Goal: Task Accomplishment & Management: Manage account settings

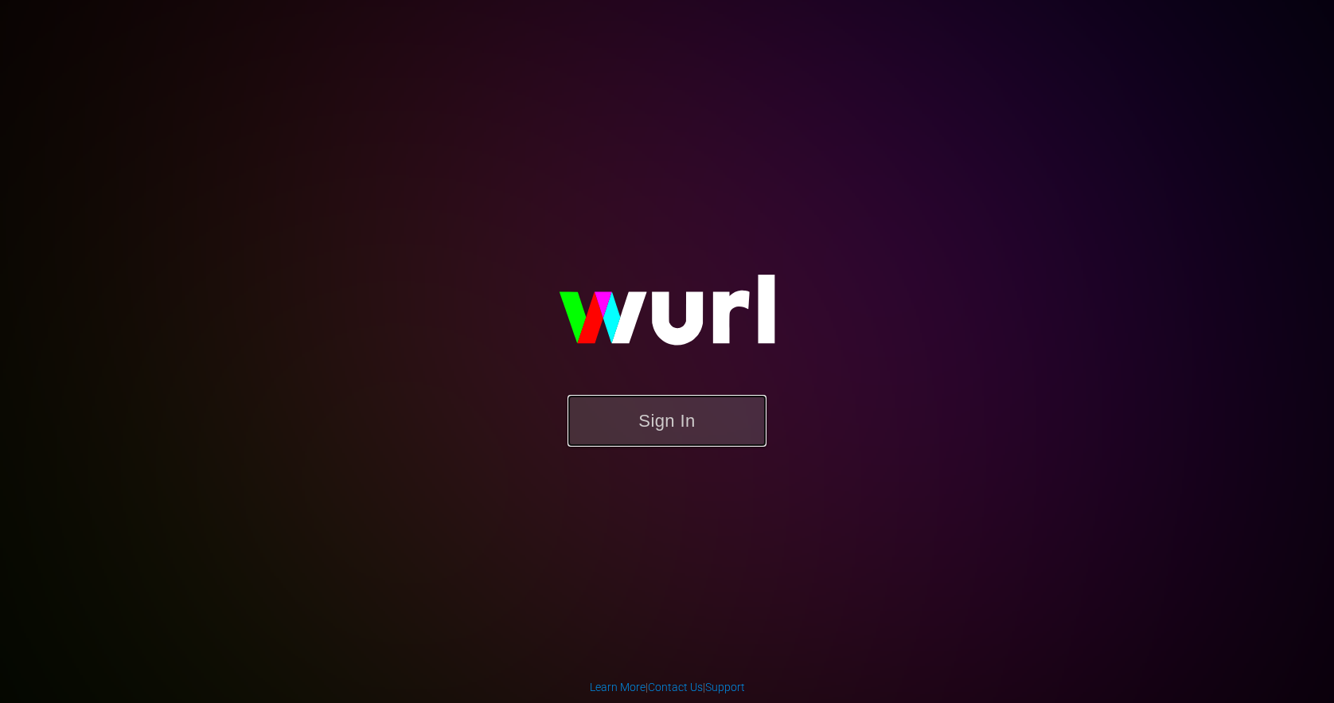
click at [694, 407] on button "Sign In" at bounding box center [666, 421] width 199 height 52
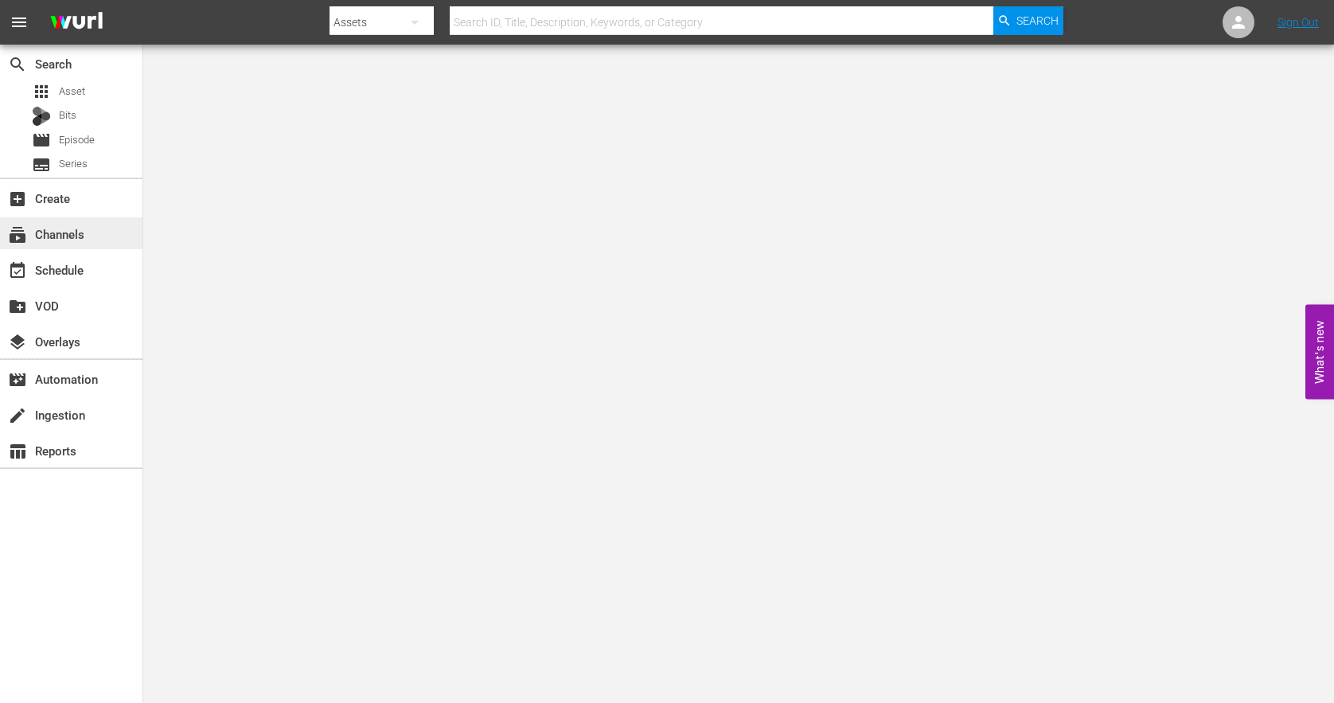
click at [56, 234] on div "subscriptions Channels" at bounding box center [44, 231] width 89 height 14
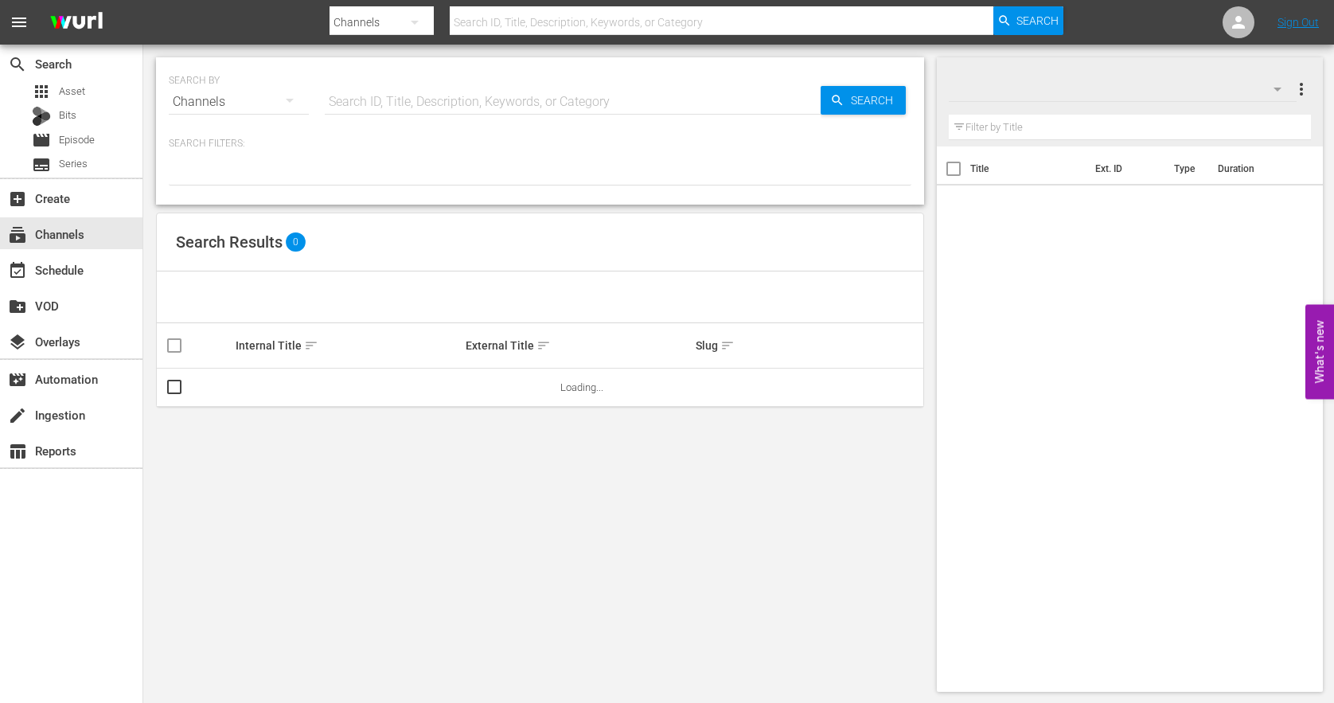
click at [373, 96] on input "text" at bounding box center [573, 102] width 496 height 38
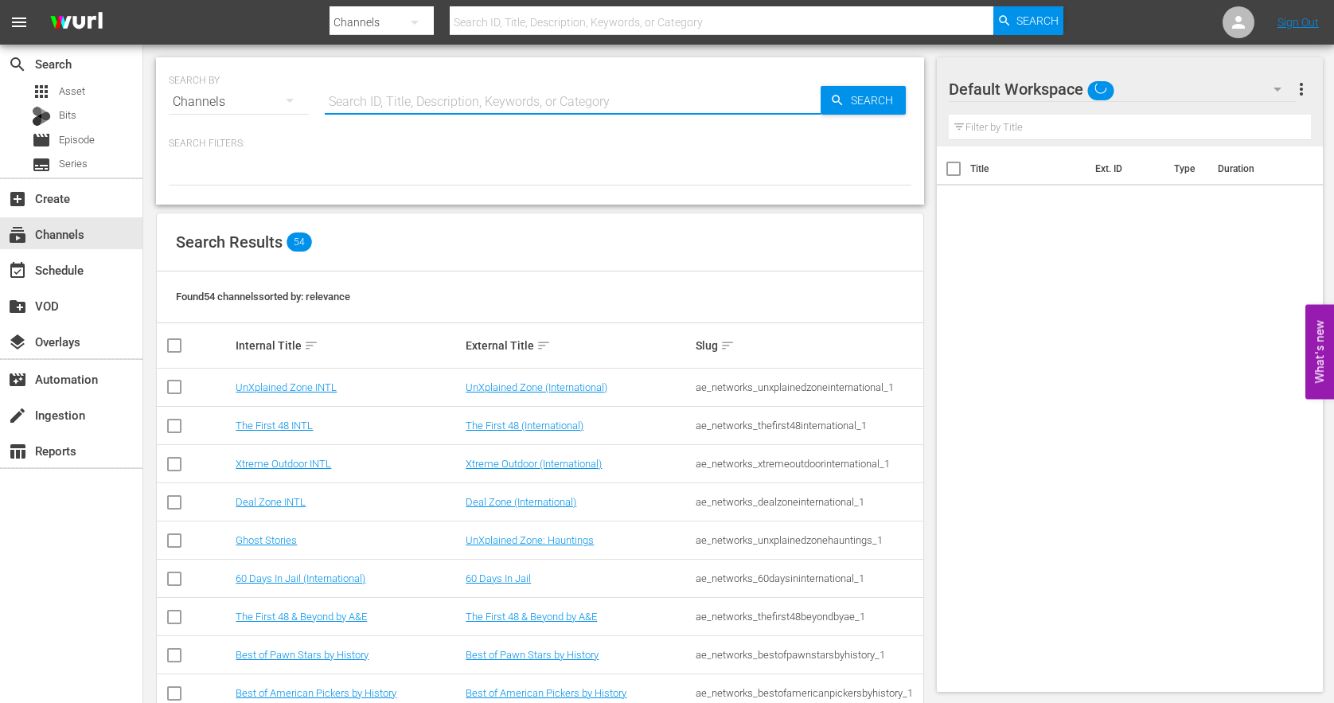
click at [392, 345] on div "Internal Title sort" at bounding box center [348, 345] width 225 height 19
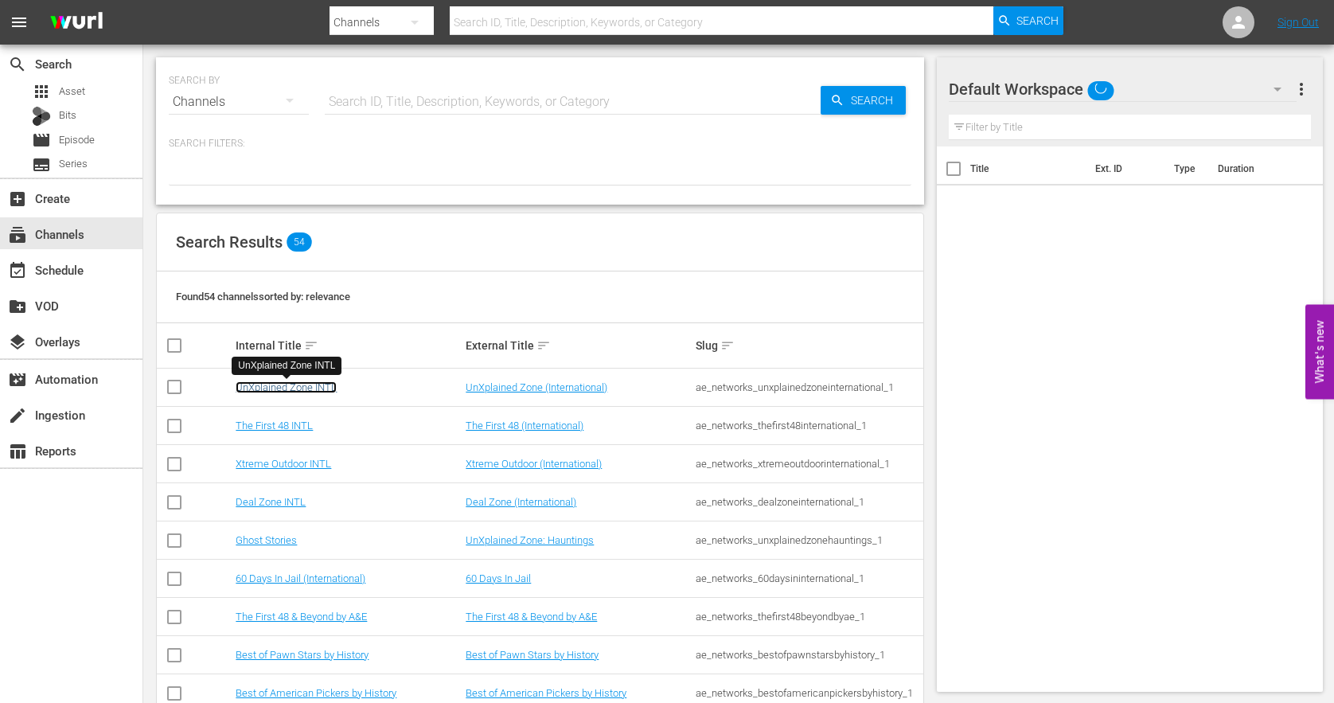
click at [309, 386] on link "UnXplained Zone INTL" at bounding box center [286, 387] width 101 height 12
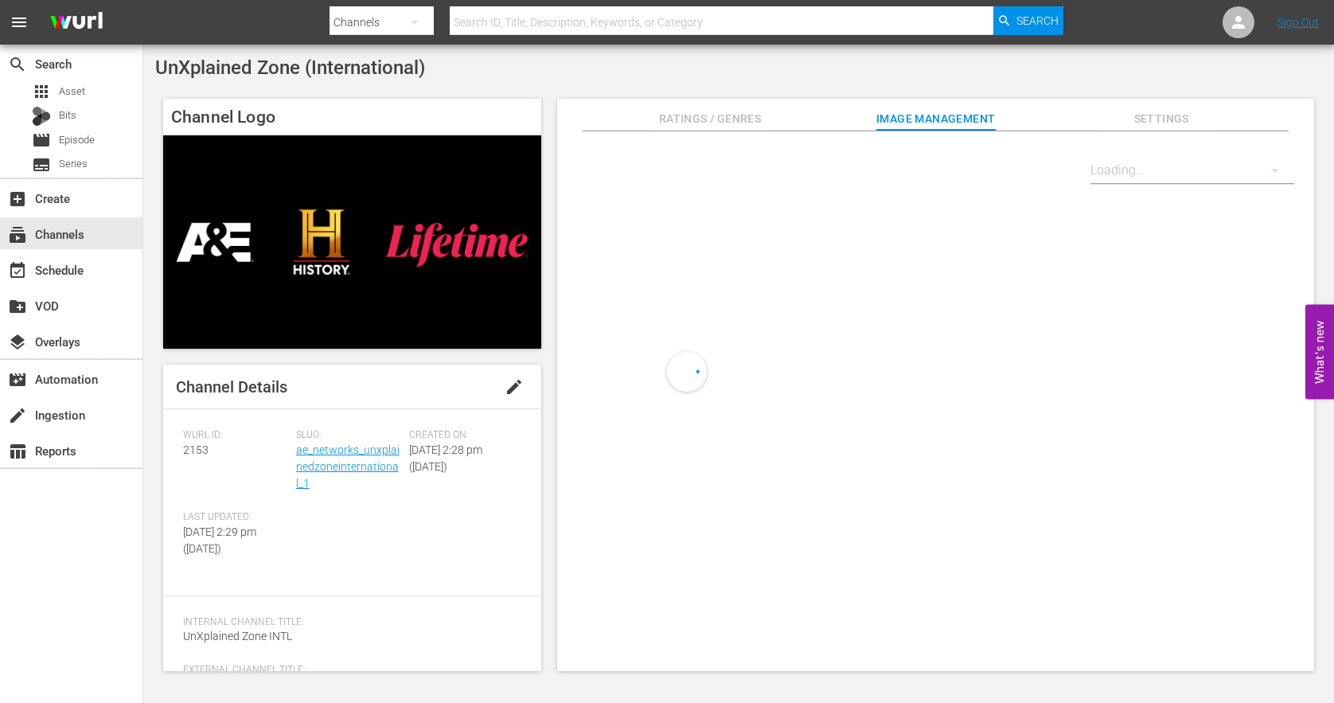
click at [510, 389] on span "edit" at bounding box center [513, 386] width 19 height 19
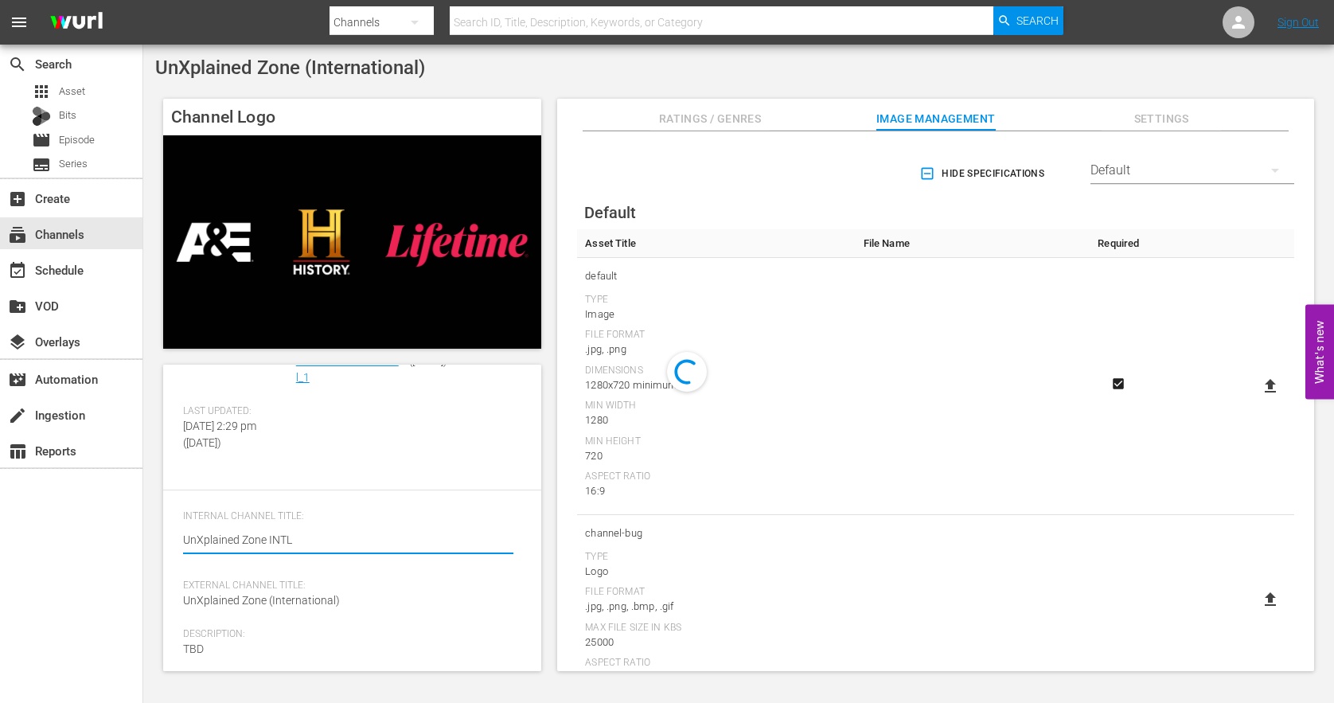
scroll to position [128, 0]
drag, startPoint x: 295, startPoint y: 534, endPoint x: 268, endPoint y: 534, distance: 27.1
type textarea "UnXplained Zone C"
type textarea "UnXplained Zone CA"
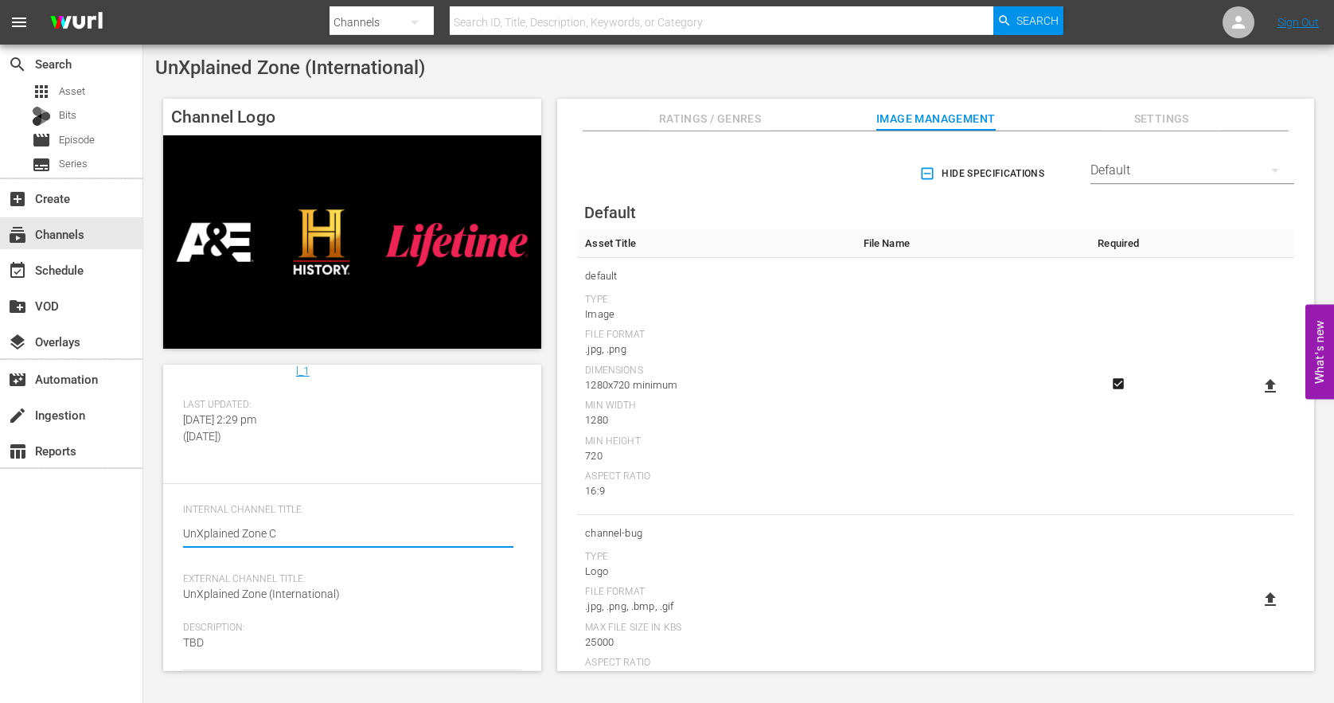
type textarea "UnXplained Zone CA"
type textarea "UnXplained Zone CAN"
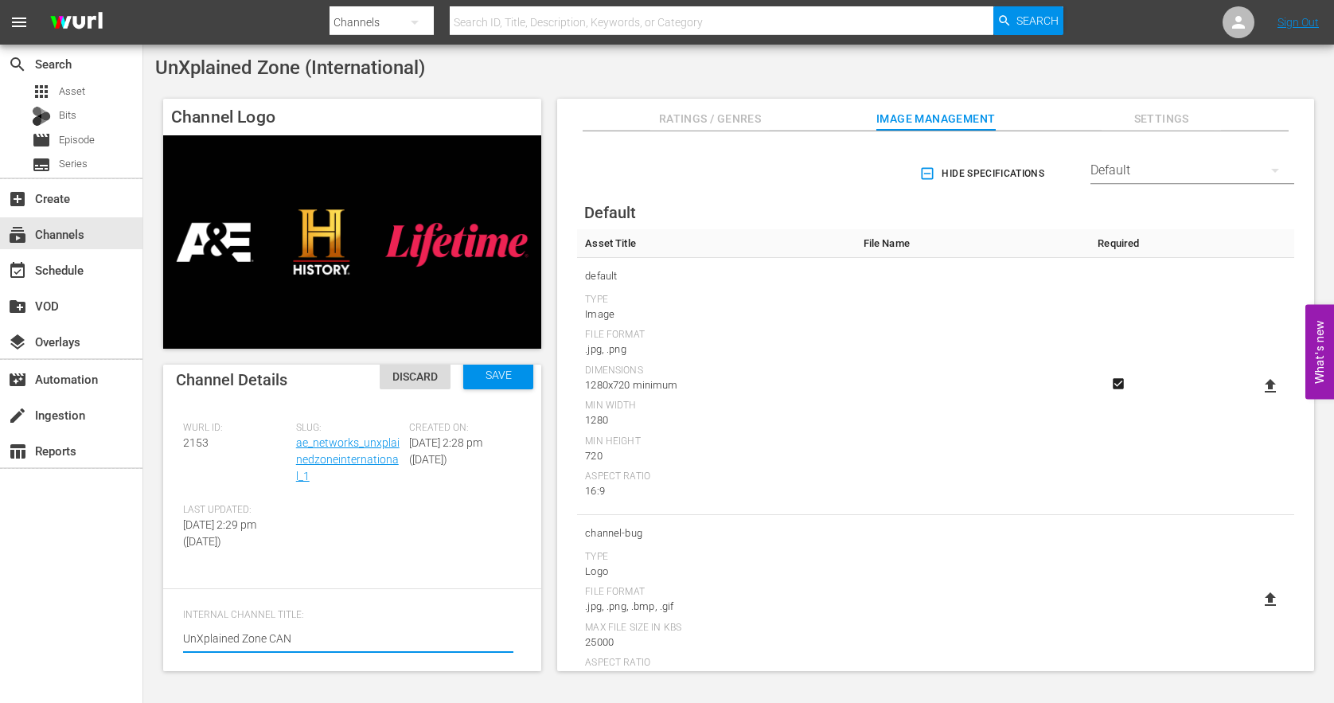
scroll to position [0, 0]
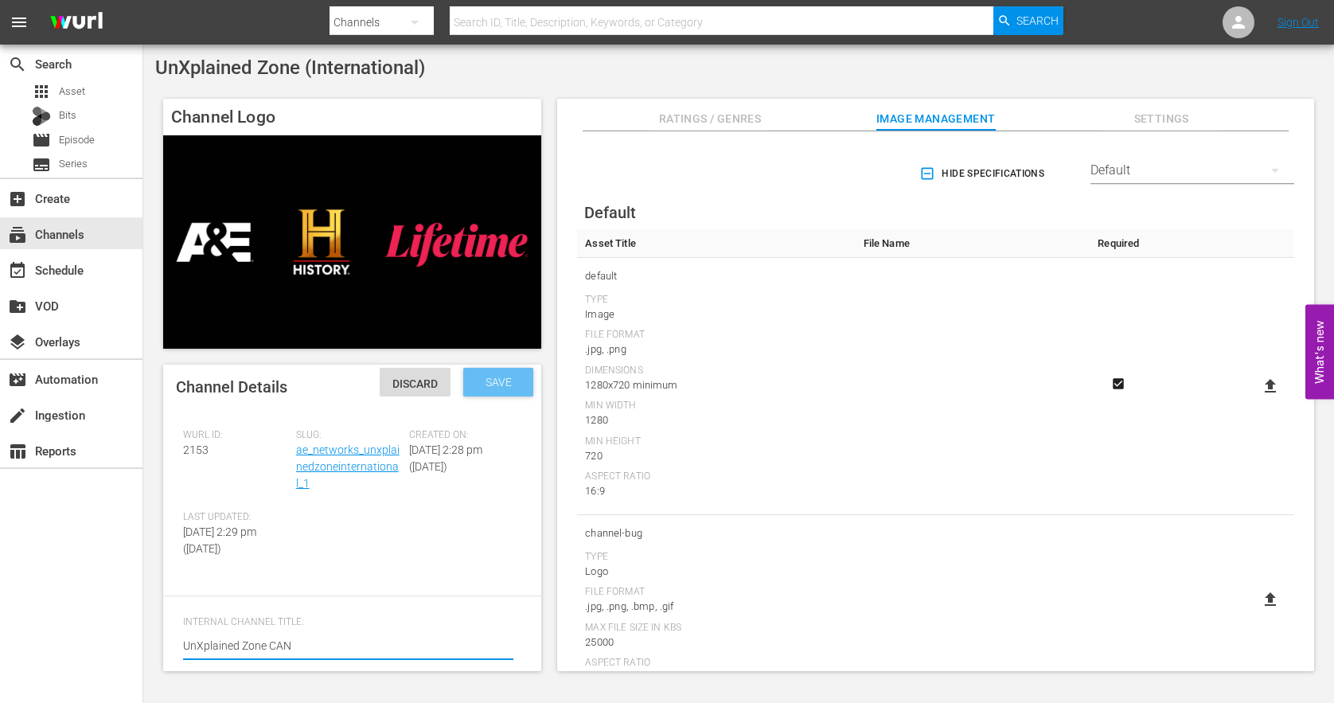
type textarea "UnXplained Zone CAN"
click at [484, 384] on span "Save" at bounding box center [499, 382] width 52 height 13
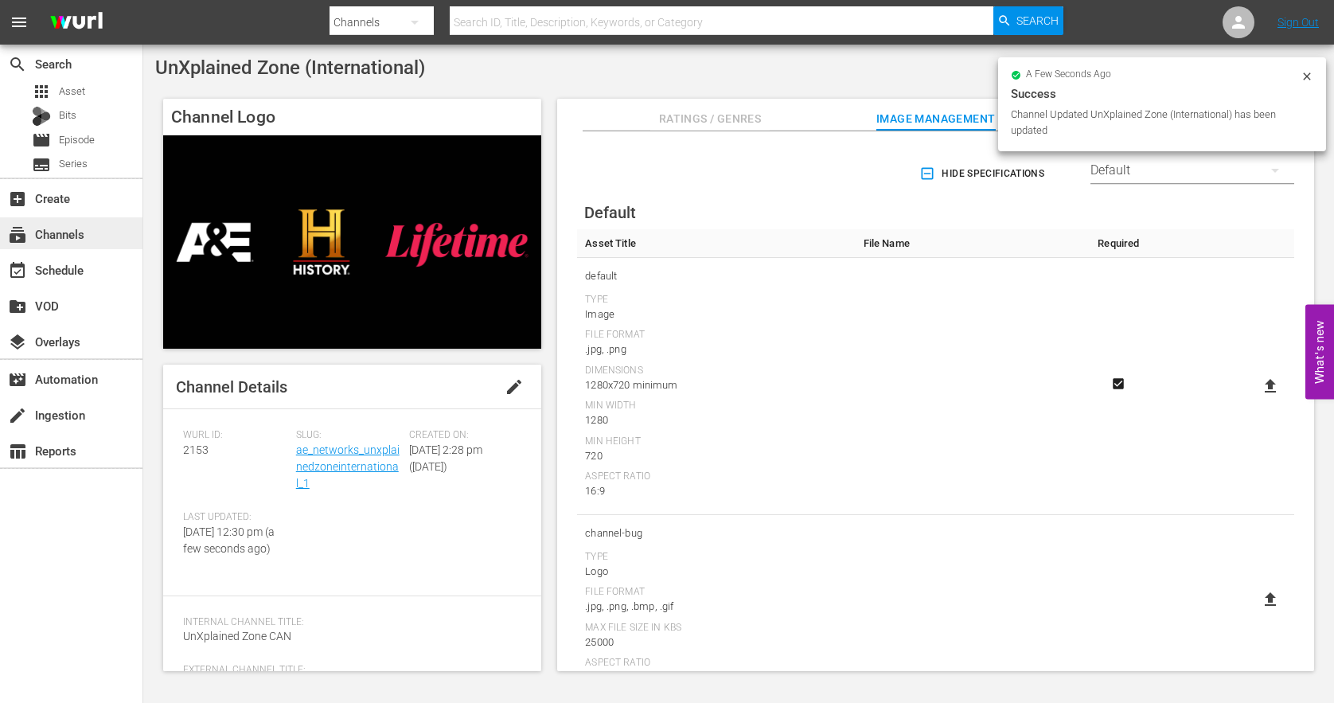
click at [74, 228] on div "subscriptions Channels" at bounding box center [44, 231] width 89 height 14
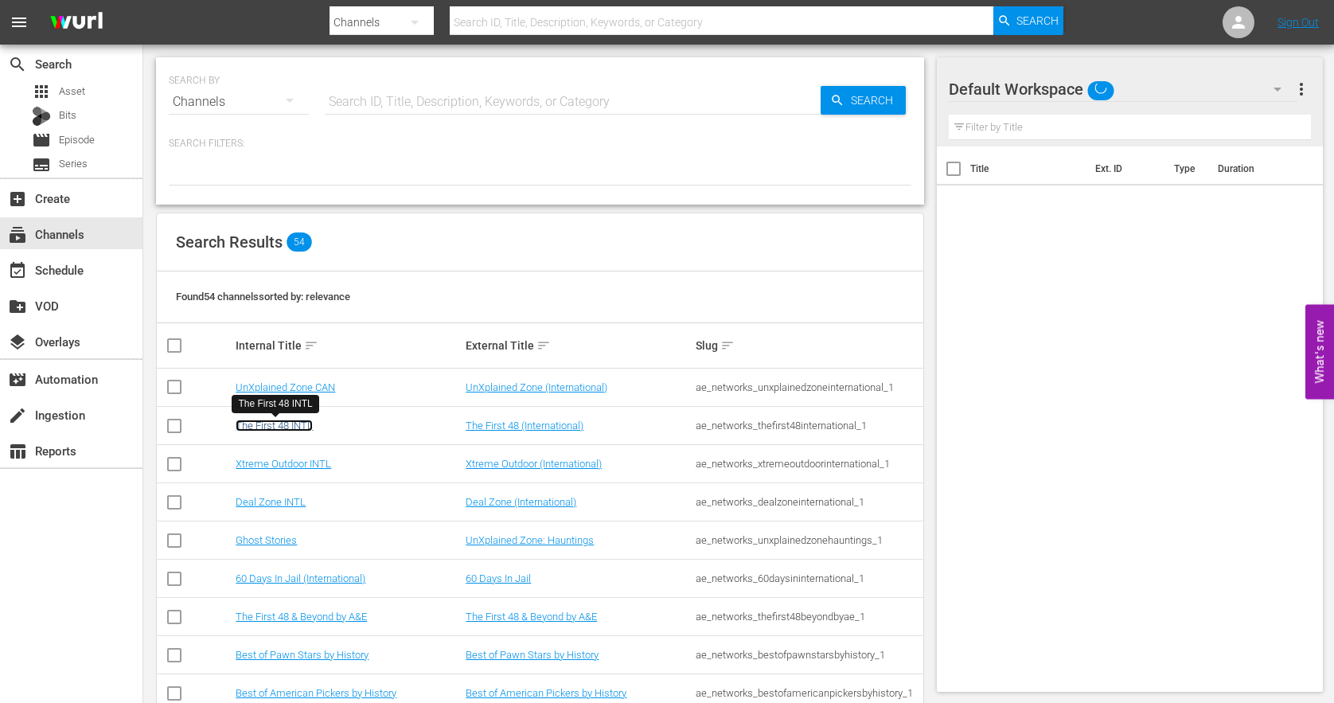
click at [289, 425] on link "The First 48 INTL" at bounding box center [274, 425] width 77 height 12
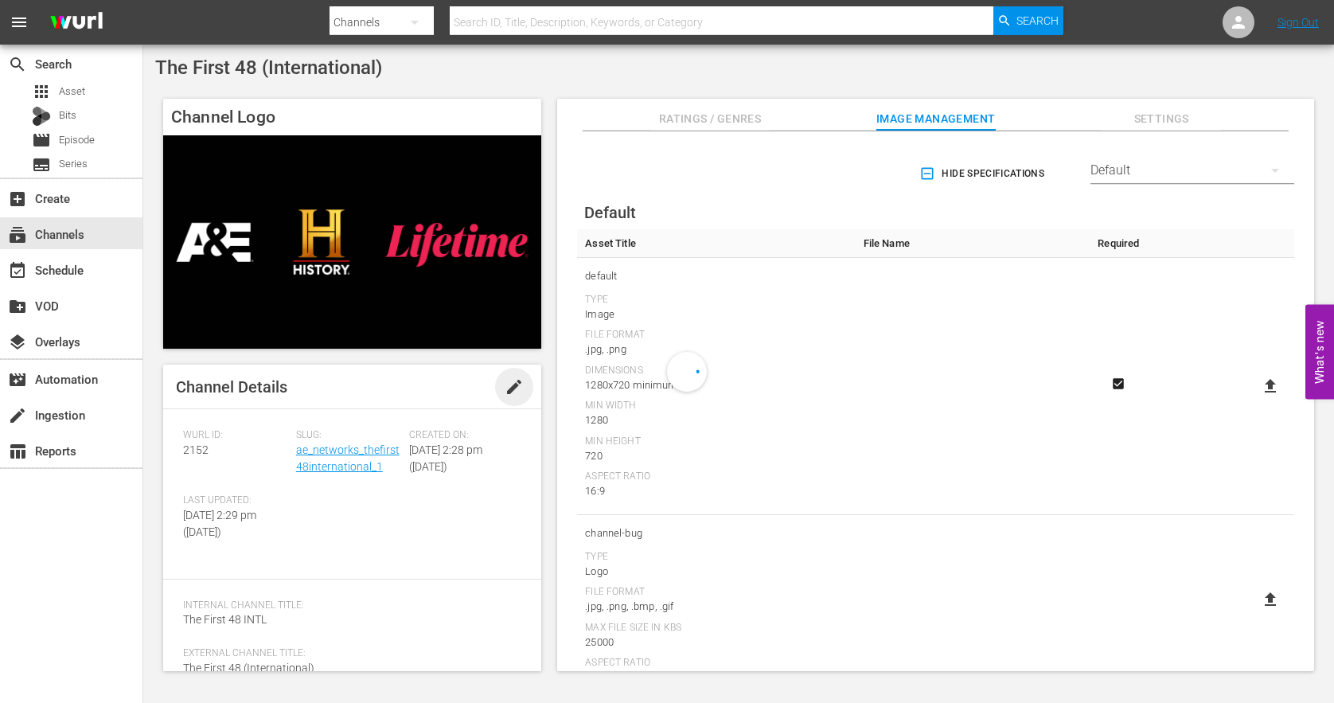
click at [508, 387] on span "edit" at bounding box center [513, 386] width 19 height 19
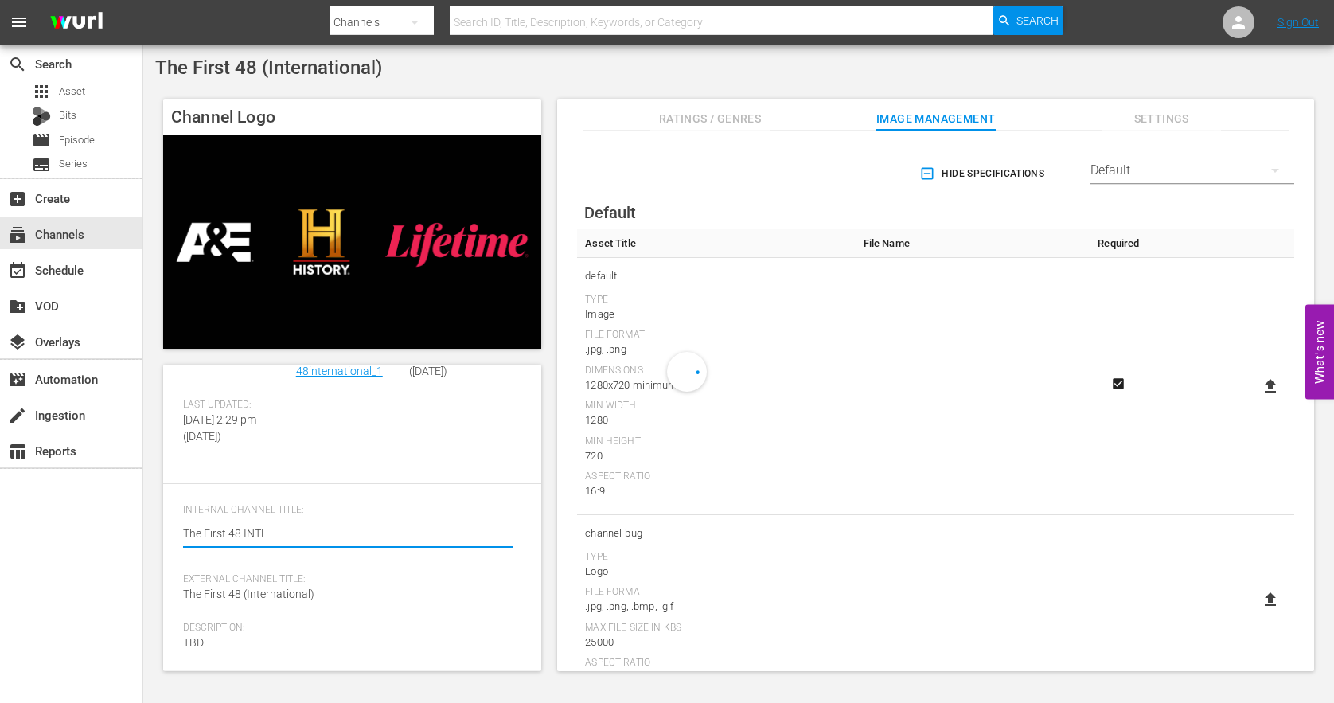
scroll to position [128, 0]
drag, startPoint x: 274, startPoint y: 531, endPoint x: 263, endPoint y: 528, distance: 10.8
type textarea "The First 48 C"
type textarea "The First 48 CA"
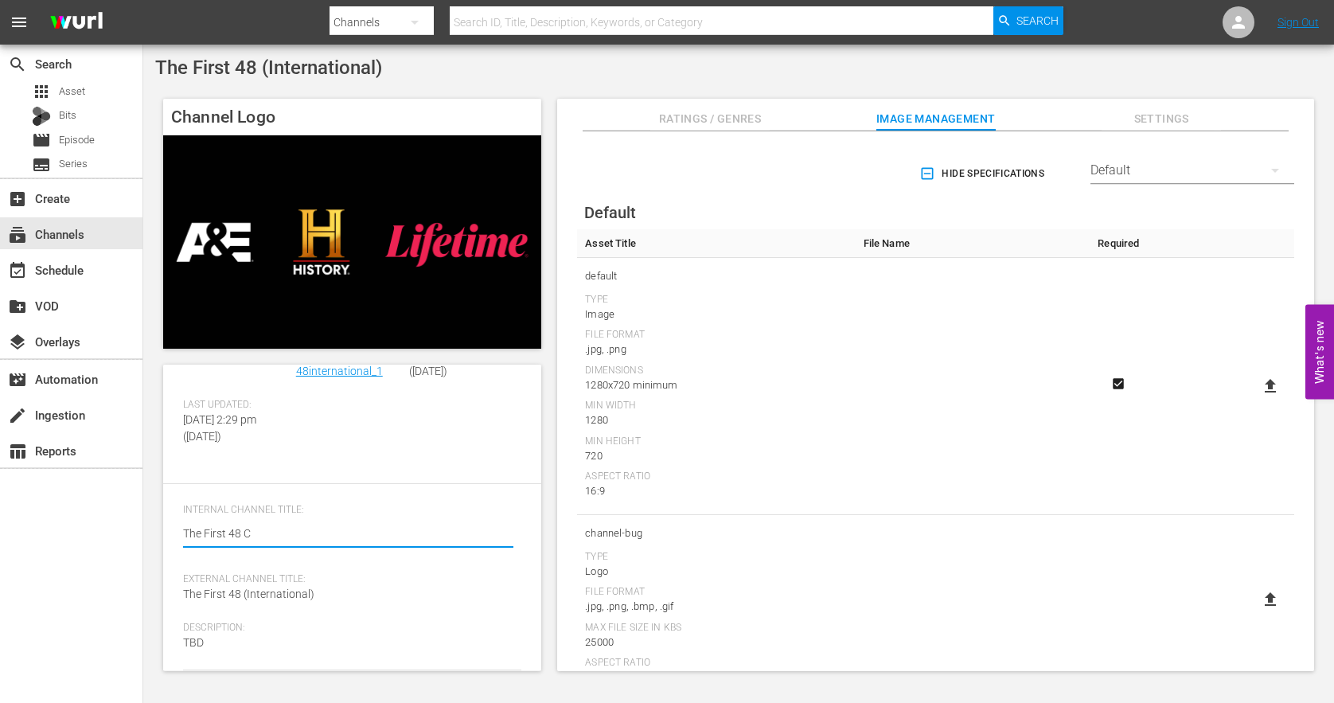
type textarea "The First 48 CA"
type textarea "The First 48 CAN"
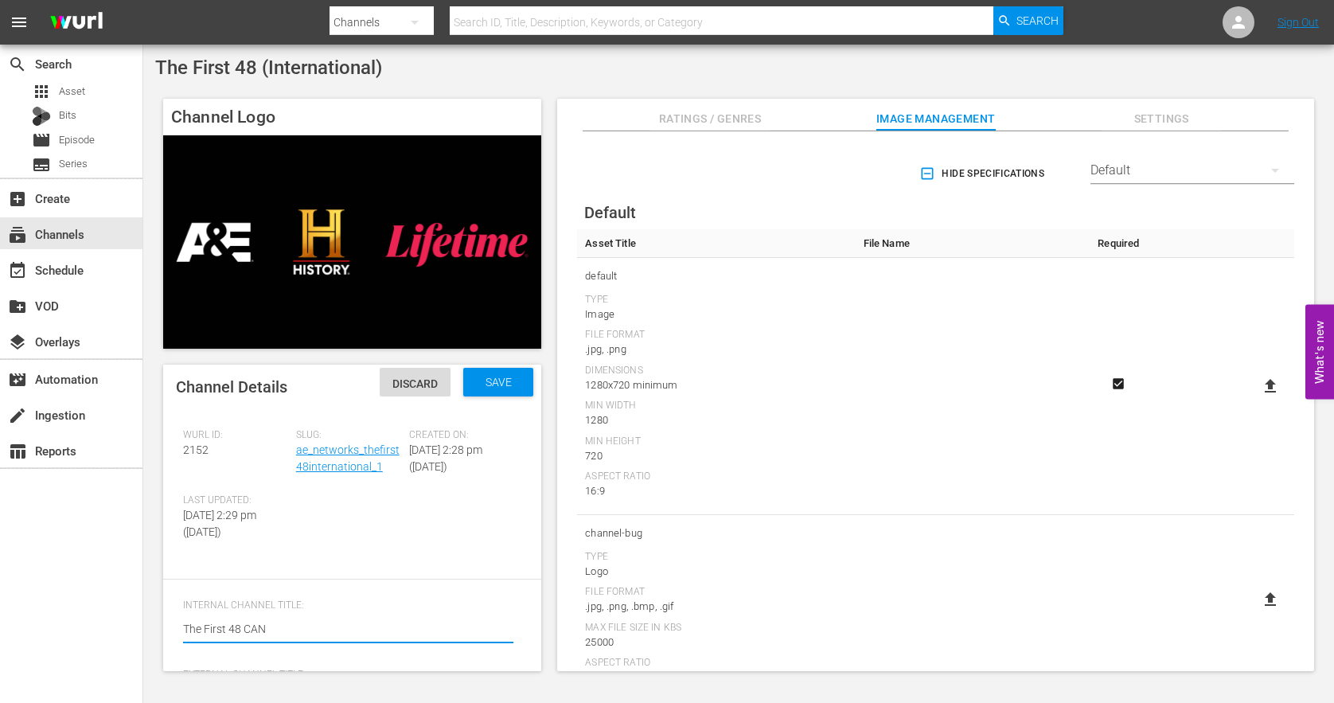
type textarea "The First 48 CAN"
click at [489, 396] on div "Channel Details Discard Save" at bounding box center [352, 386] width 378 height 45
click at [493, 379] on span "Save" at bounding box center [499, 382] width 52 height 13
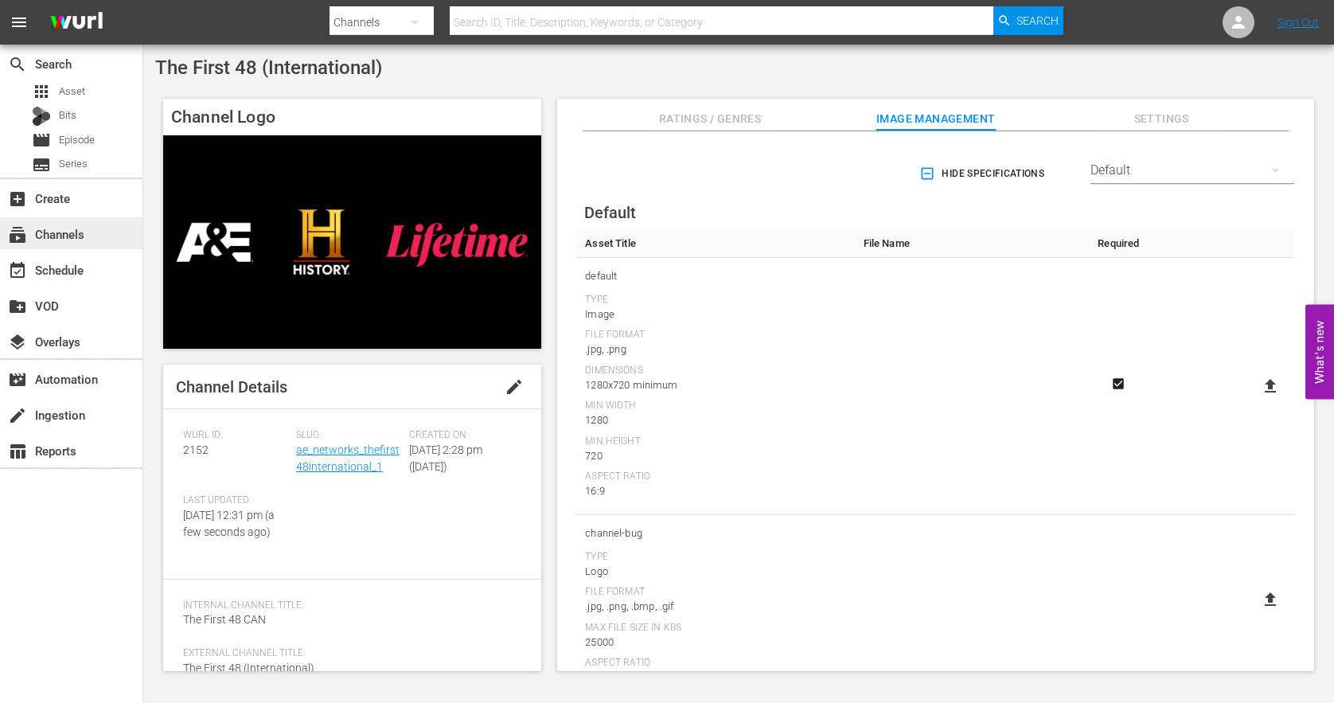
click at [67, 229] on div "subscriptions Channels" at bounding box center [44, 231] width 89 height 14
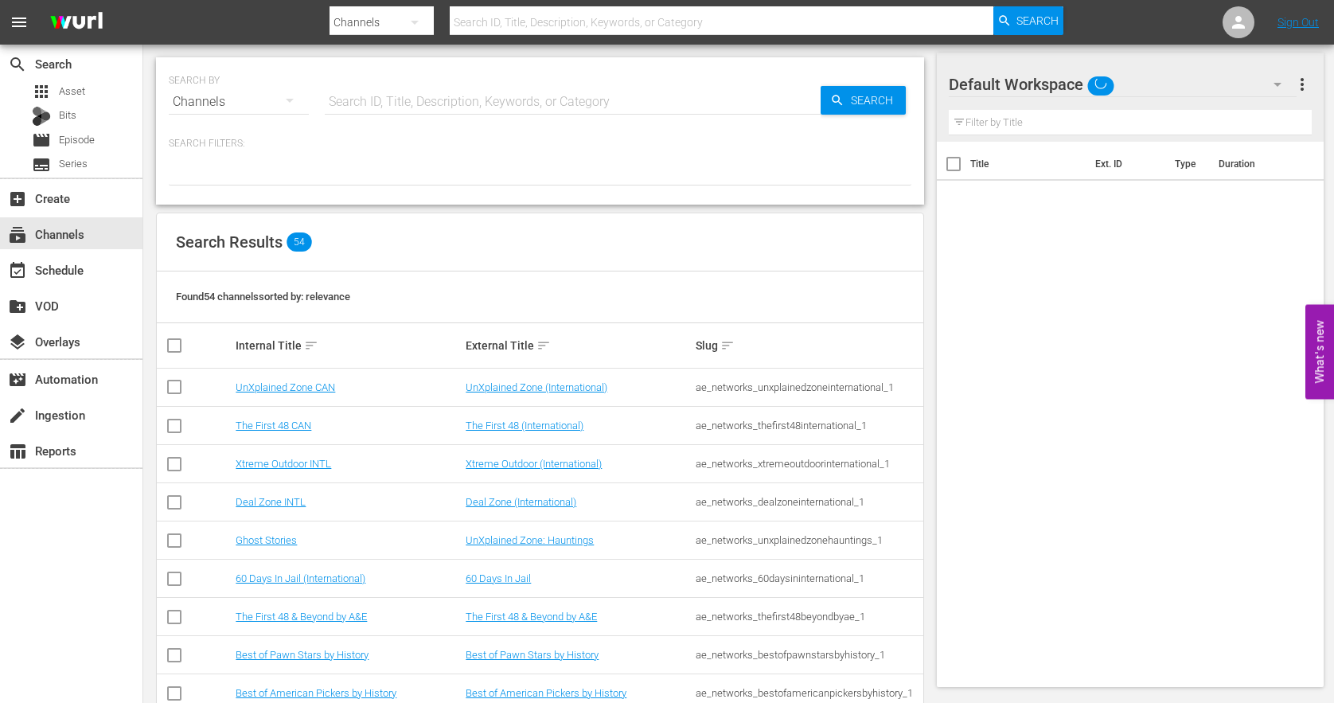
scroll to position [65, 0]
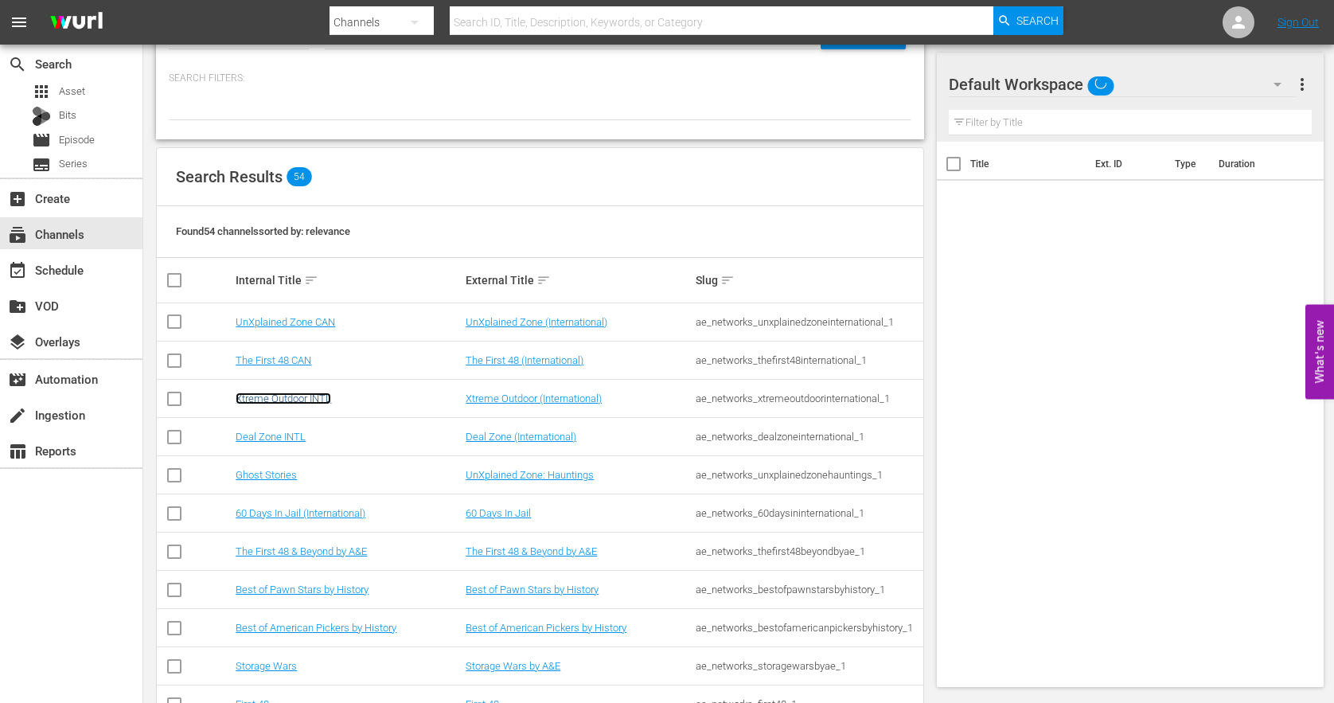
click at [293, 400] on link "Xtreme Outdoor INTL" at bounding box center [283, 398] width 95 height 12
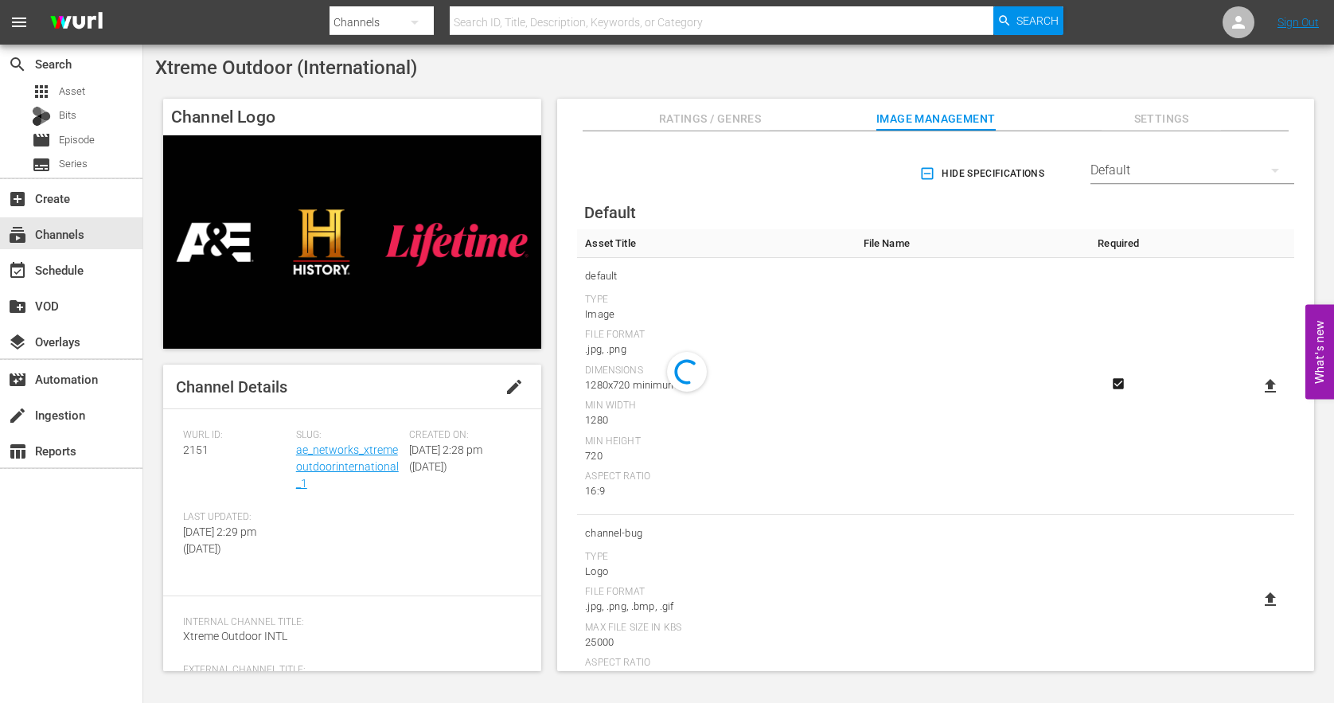
click at [506, 387] on span "edit" at bounding box center [513, 386] width 19 height 19
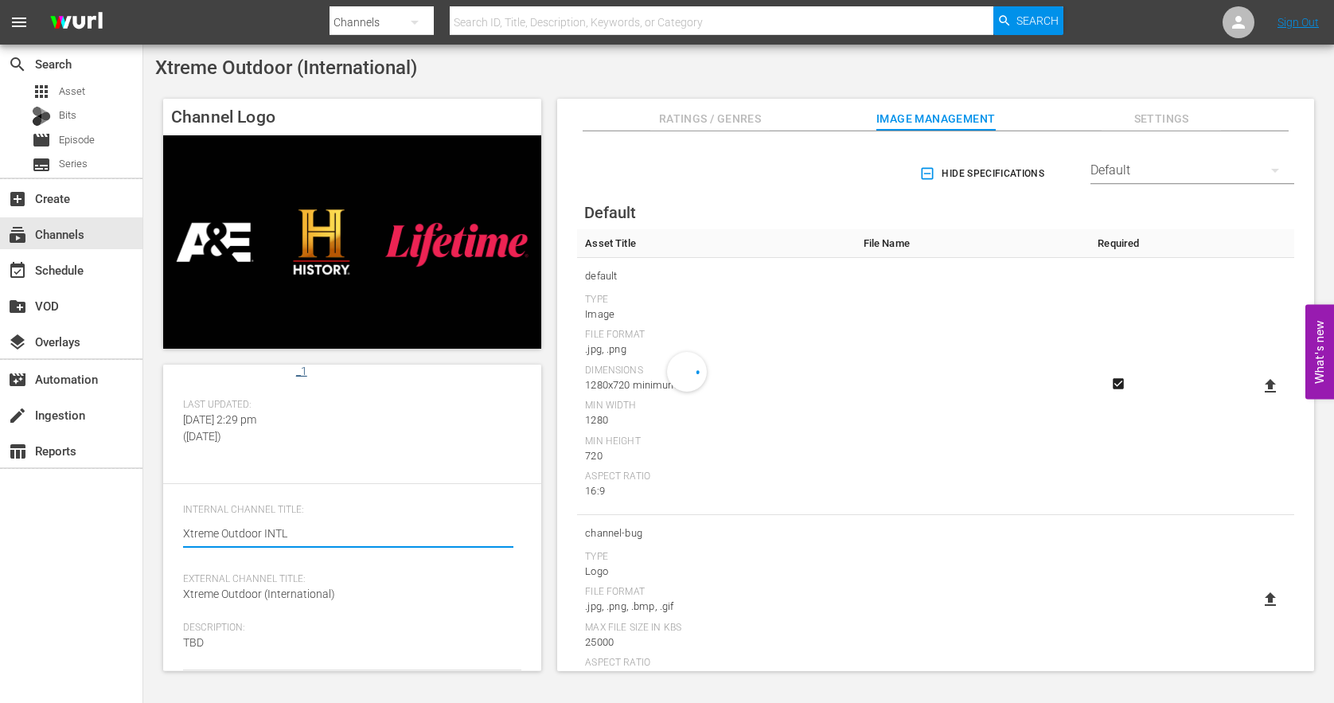
scroll to position [128, 0]
drag, startPoint x: 293, startPoint y: 537, endPoint x: 285, endPoint y: 532, distance: 9.3
click at [263, 535] on textarea "Xtreme Outdoor INTL" at bounding box center [348, 534] width 330 height 19
type textarea "Xtreme Outdoor C"
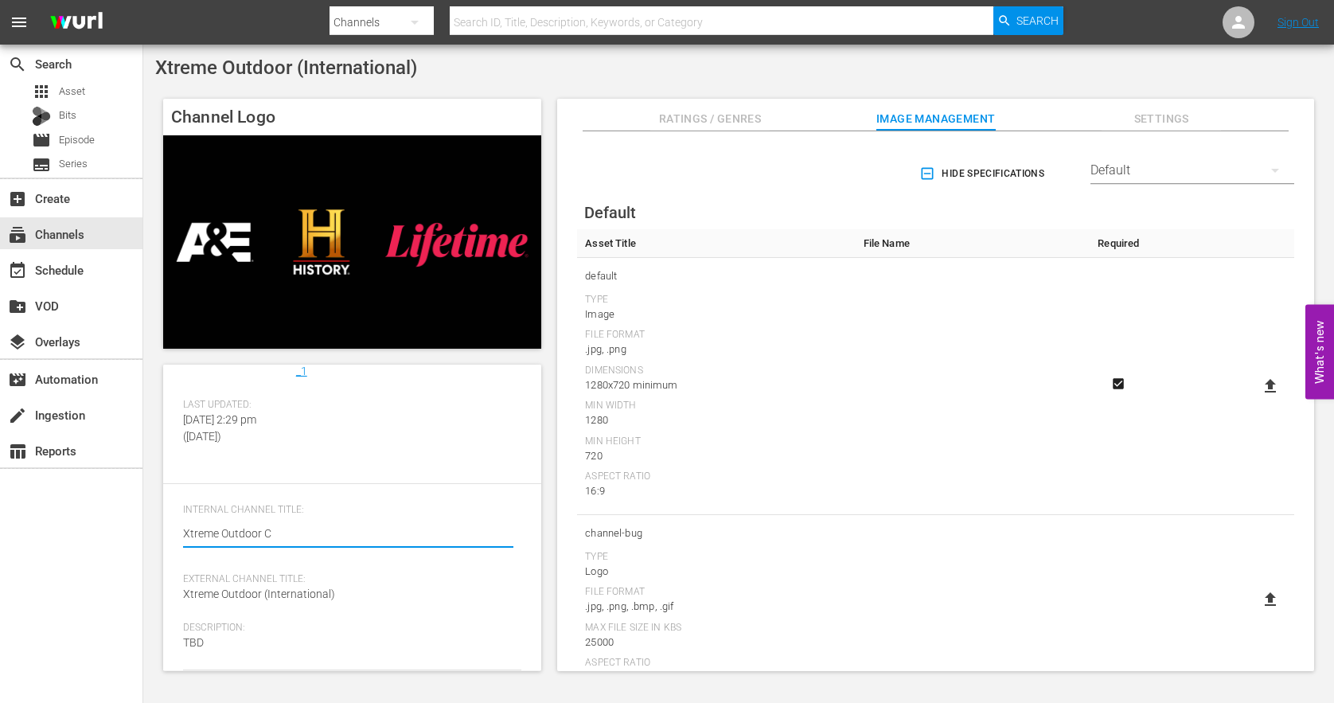
type textarea "Xtreme Outdoor CA"
type textarea "Xtreme Outdoor CAN"
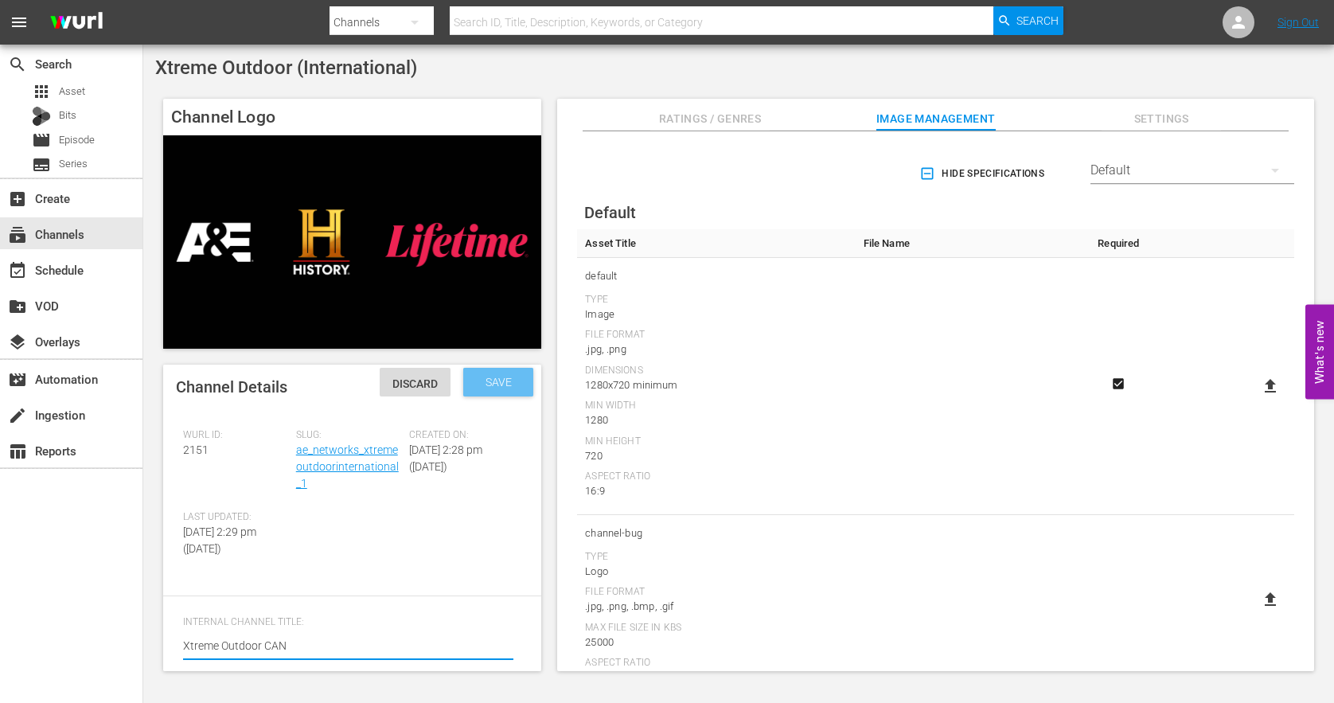
type textarea "Xtreme Outdoor CAN"
click at [493, 384] on span "Save" at bounding box center [499, 382] width 52 height 13
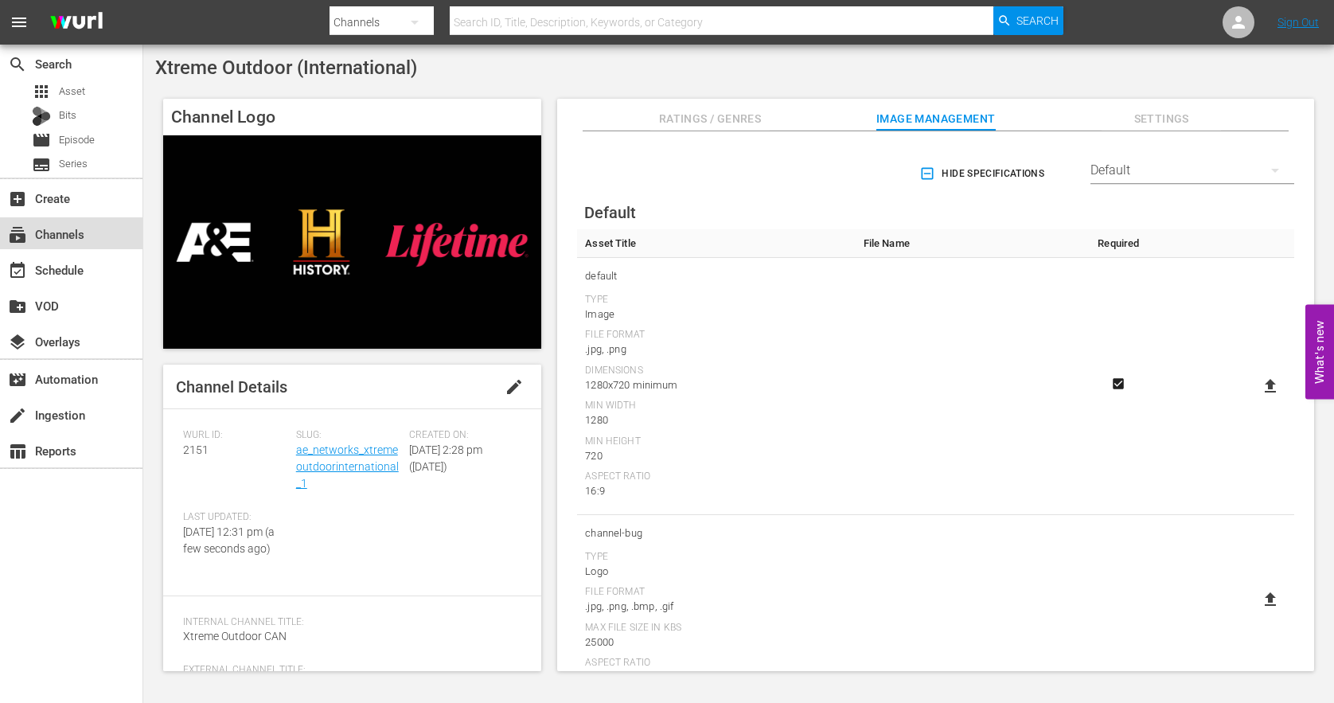
click at [61, 229] on div "subscriptions Channels" at bounding box center [44, 231] width 89 height 14
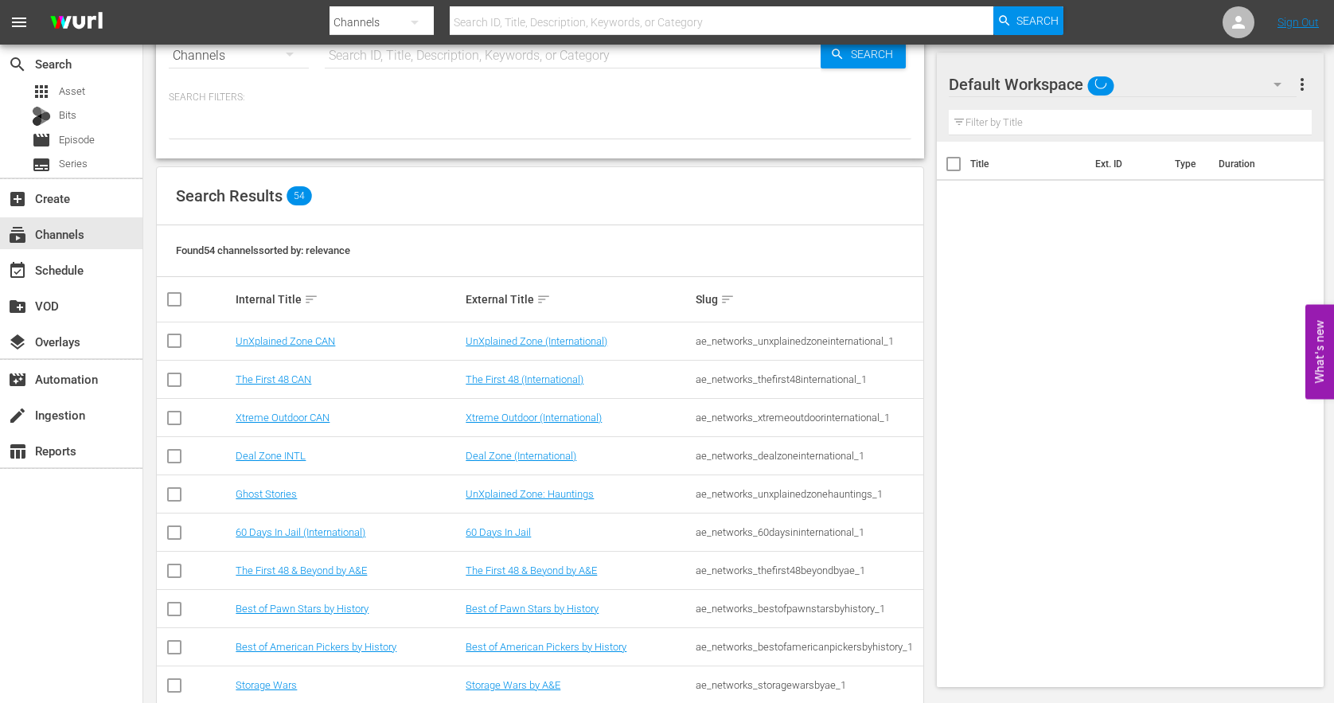
scroll to position [53, 0]
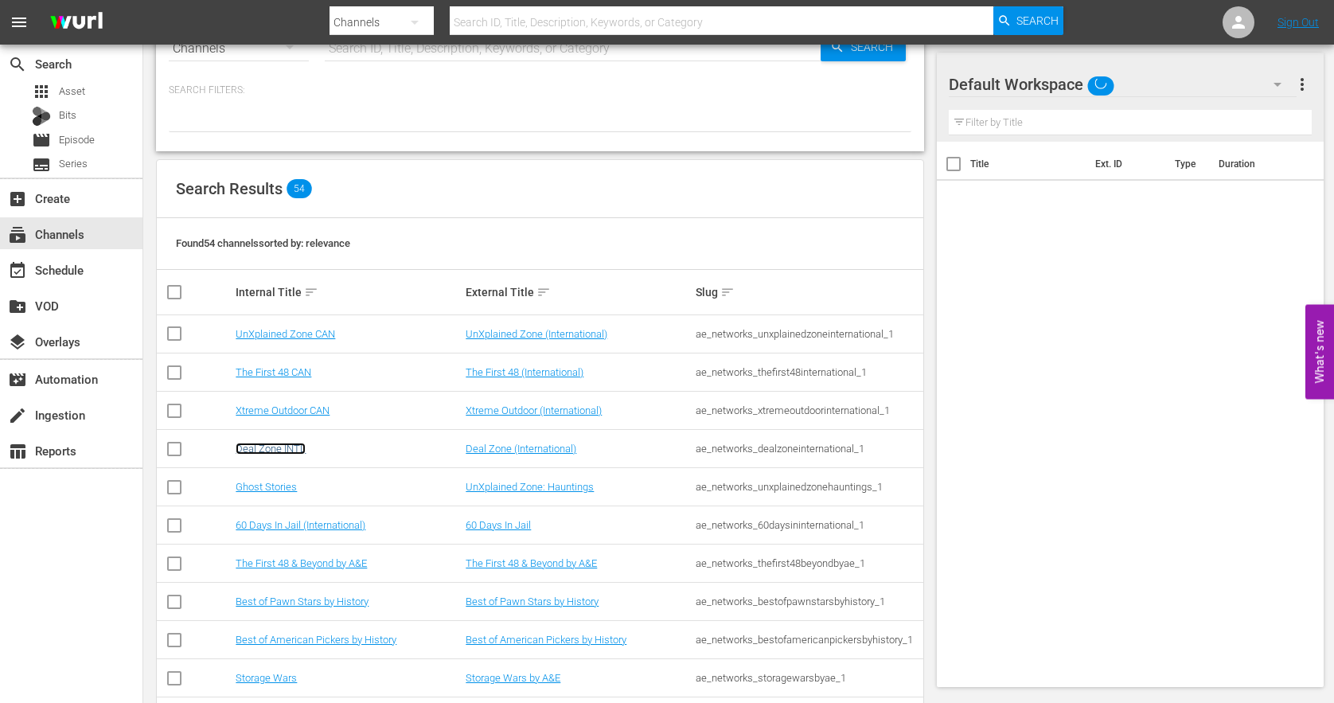
click at [271, 447] on link "Deal Zone INTL" at bounding box center [271, 448] width 70 height 12
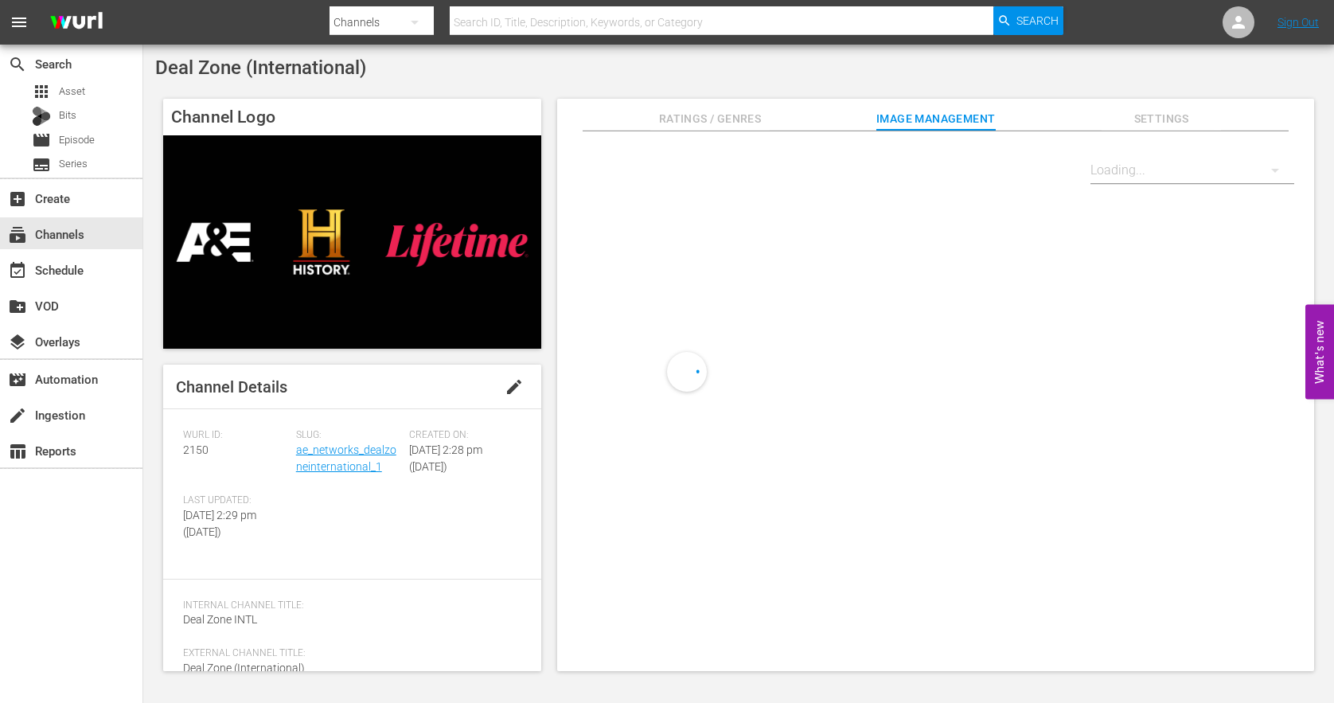
drag, startPoint x: 510, startPoint y: 382, endPoint x: 469, endPoint y: 426, distance: 60.3
click at [510, 382] on span "edit" at bounding box center [513, 386] width 19 height 19
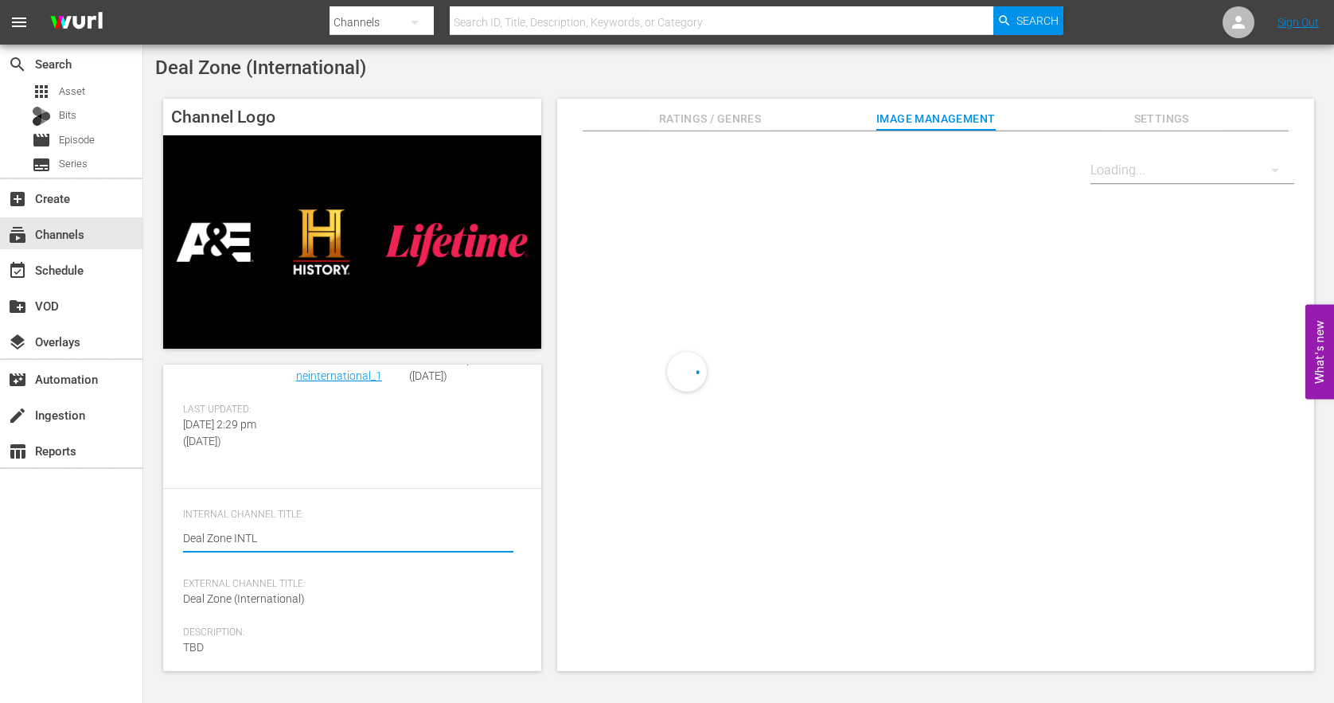
scroll to position [121, 0]
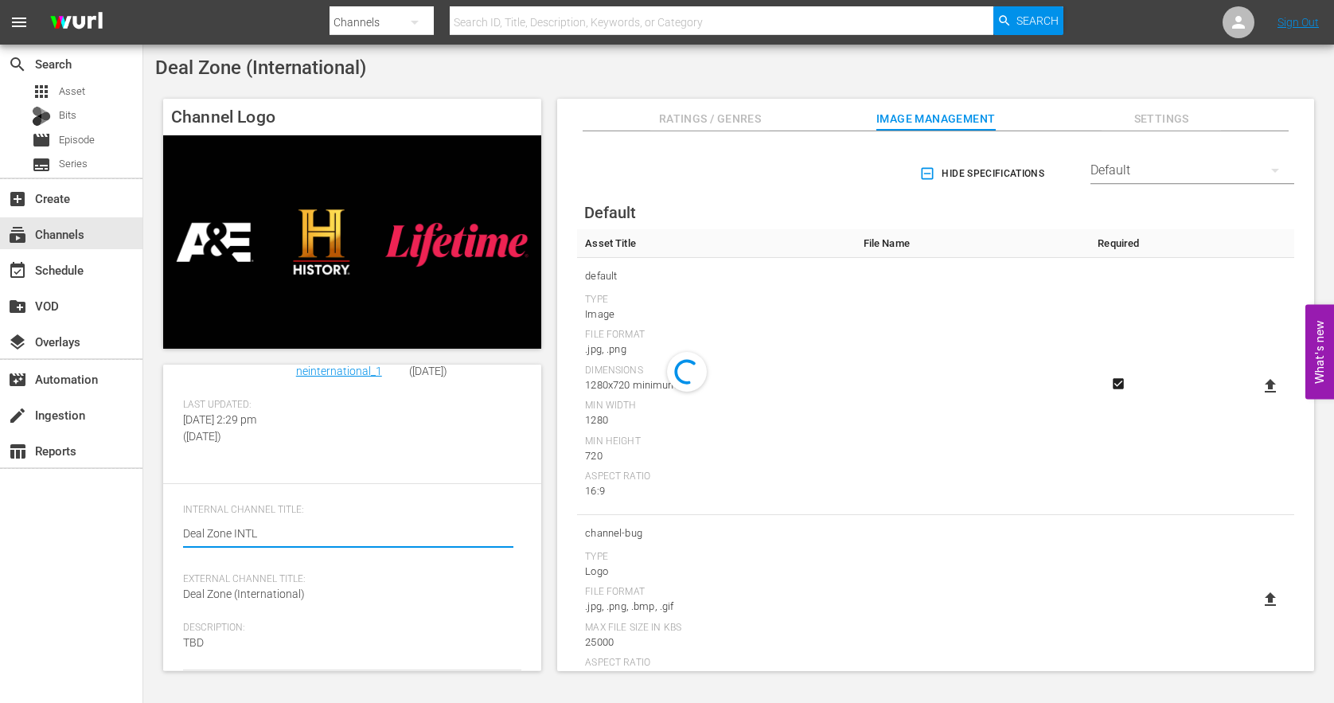
drag, startPoint x: 261, startPoint y: 540, endPoint x: 235, endPoint y: 542, distance: 26.3
type textarea "Deal Zone C"
type textarea "Deal Zone CA"
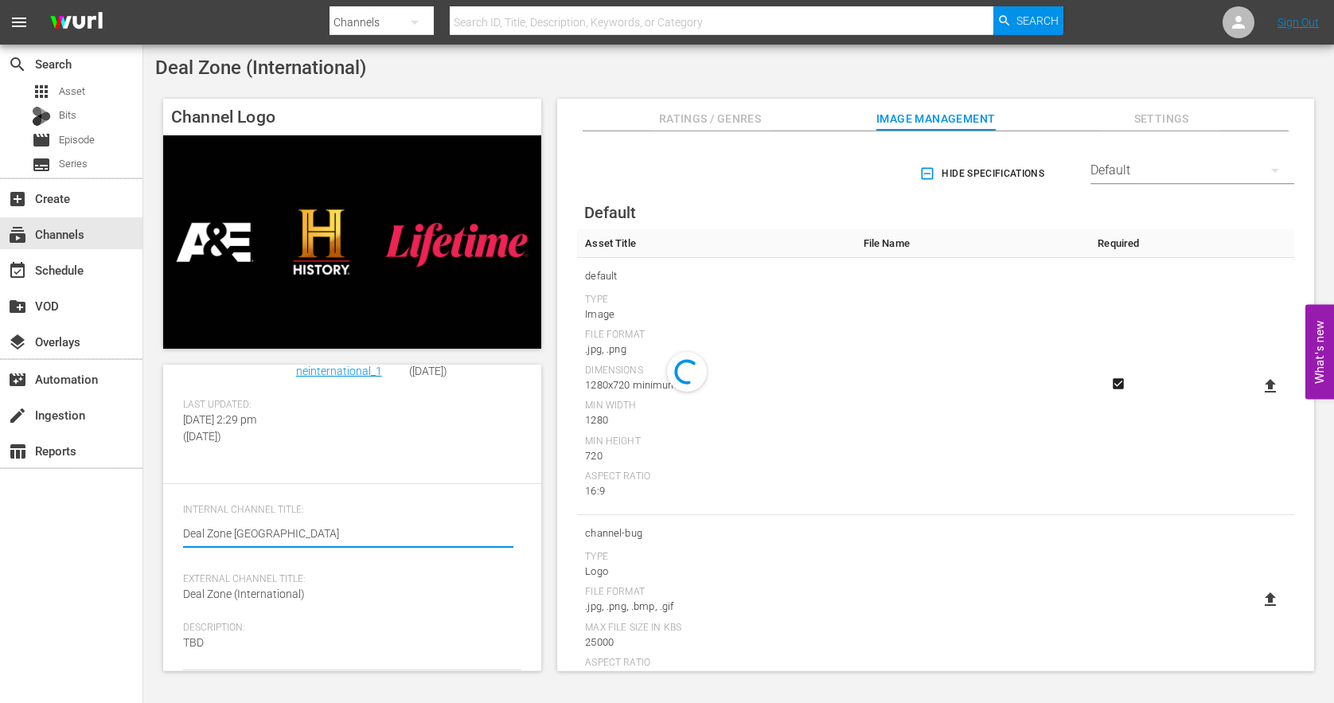
type textarea "Deal Zone CAN"
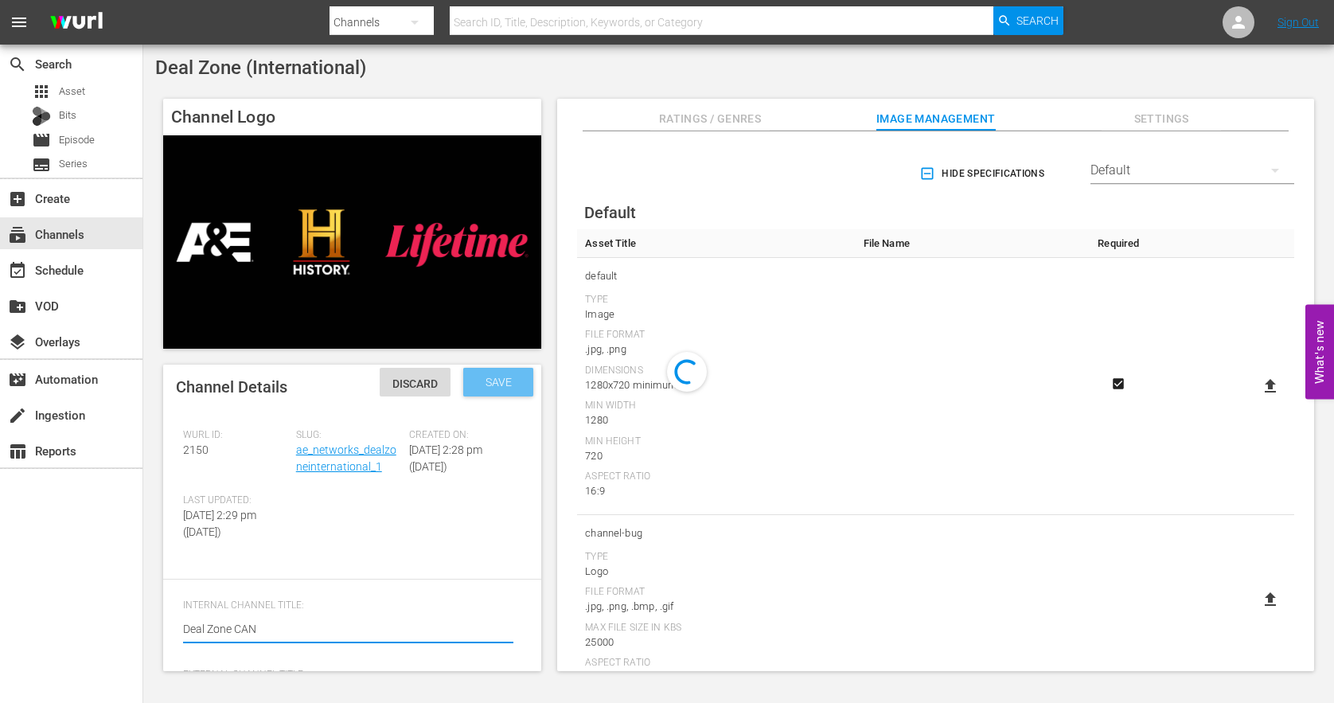
type textarea "Deal Zone CAN"
click at [519, 385] on span "Save" at bounding box center [499, 382] width 52 height 13
